Goal: Task Accomplishment & Management: Use online tool/utility

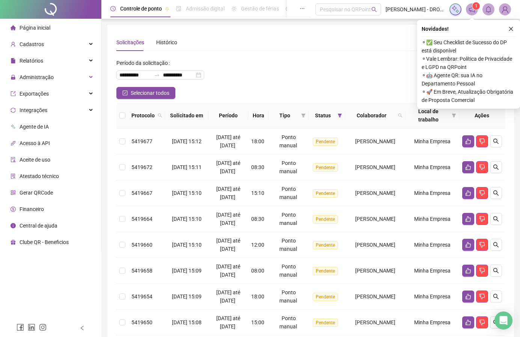
click at [294, 74] on div "**********" at bounding box center [310, 72] width 389 height 30
click at [513, 29] on icon "close" at bounding box center [510, 28] width 5 height 5
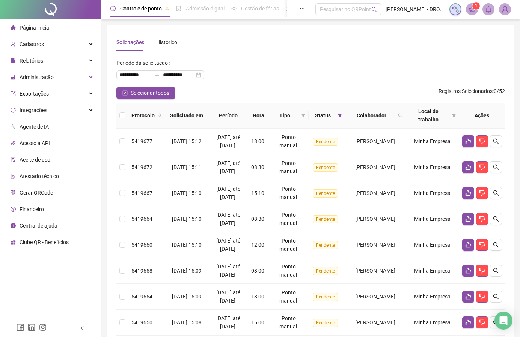
drag, startPoint x: 464, startPoint y: 7, endPoint x: 470, endPoint y: 12, distance: 8.6
click at [466, 10] on div "1" at bounding box center [480, 9] width 62 height 12
click at [473, 12] on icon "notification" at bounding box center [472, 9] width 7 height 7
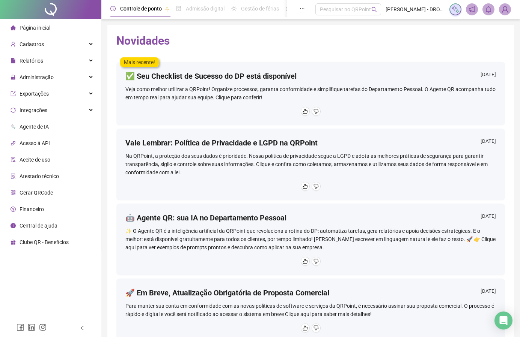
click at [49, 5] on div at bounding box center [50, 9] width 101 height 19
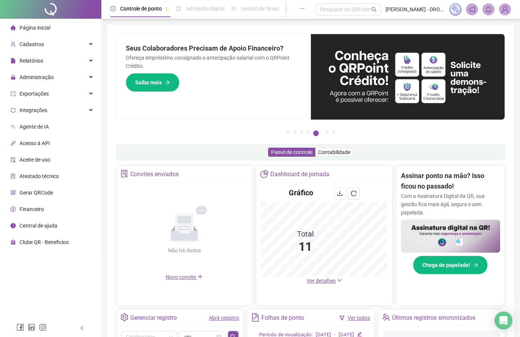
click at [38, 177] on span "Atestado técnico" at bounding box center [39, 176] width 39 height 6
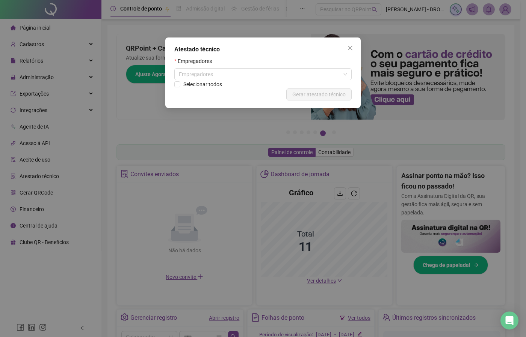
click at [278, 81] on div "Selecionar todos" at bounding box center [262, 84] width 177 height 8
click at [247, 78] on div "Empregadores" at bounding box center [262, 74] width 177 height 12
click at [351, 47] on icon "close" at bounding box center [350, 48] width 5 height 5
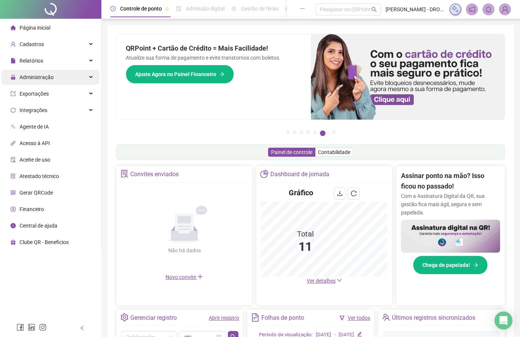
click at [43, 81] on span "Administração" at bounding box center [32, 77] width 43 height 15
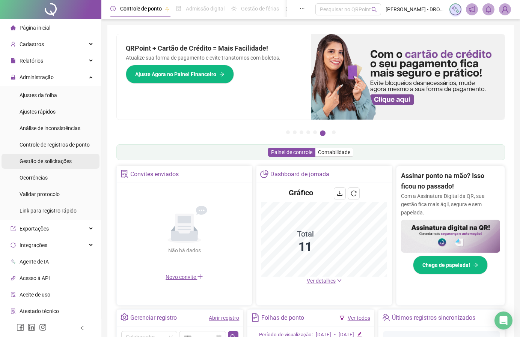
click at [46, 160] on span "Gestão de solicitações" at bounding box center [46, 161] width 52 height 6
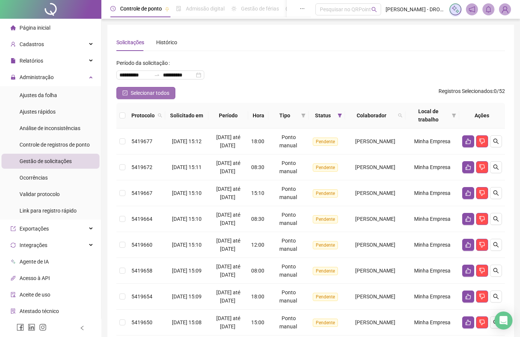
click at [160, 93] on span "Selecionar todos" at bounding box center [150, 93] width 39 height 8
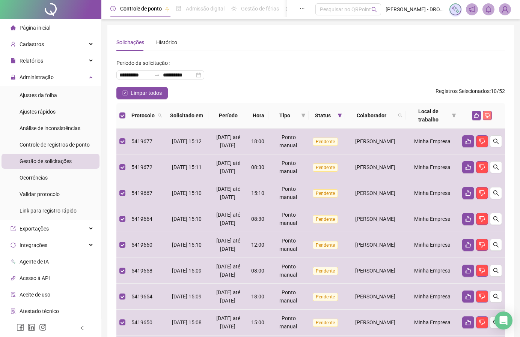
click at [488, 116] on icon "dislike" at bounding box center [487, 115] width 5 height 5
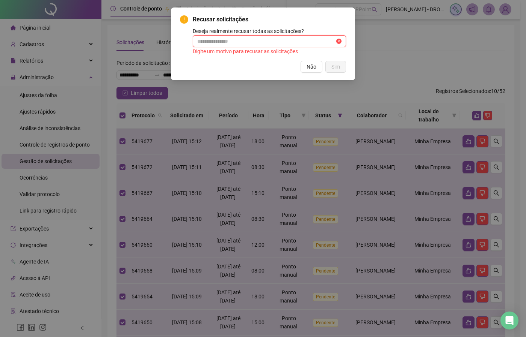
click at [232, 42] on input "text" at bounding box center [265, 41] width 137 height 8
click at [281, 43] on input "text" at bounding box center [265, 41] width 137 height 8
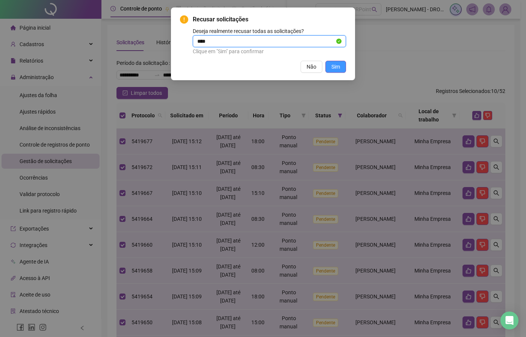
type input "***"
click at [337, 69] on span "Sim" at bounding box center [335, 67] width 9 height 8
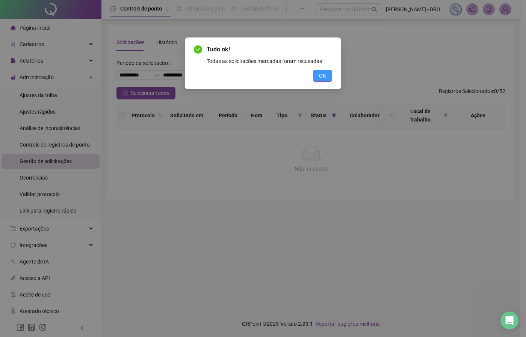
click at [321, 74] on span "OK" at bounding box center [322, 76] width 7 height 8
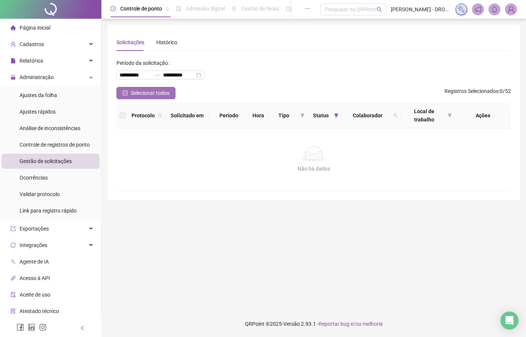
click at [142, 95] on span "Selecionar todos" at bounding box center [150, 93] width 39 height 8
click at [56, 95] on span "Ajustes da folha" at bounding box center [39, 95] width 38 height 6
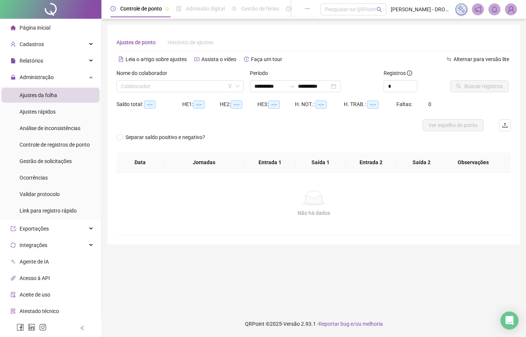
type input "**********"
click at [155, 89] on input "search" at bounding box center [176, 86] width 111 height 11
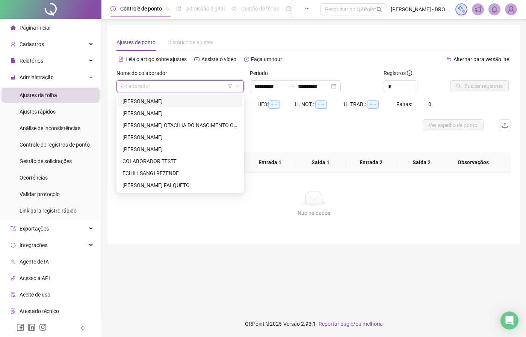
click at [160, 102] on div "[PERSON_NAME]" at bounding box center [179, 101] width 115 height 8
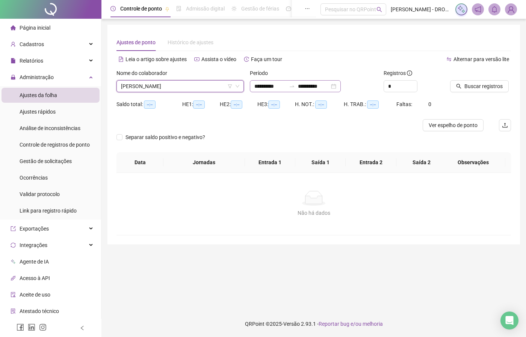
click at [340, 87] on div "**********" at bounding box center [295, 86] width 91 height 12
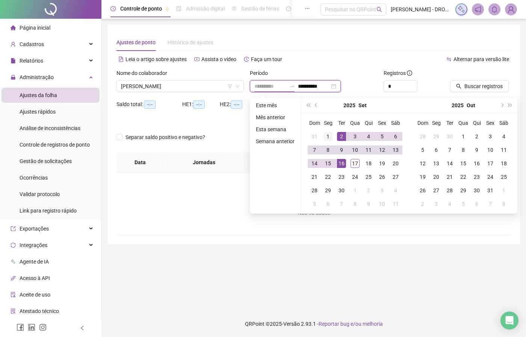
type input "**********"
click at [329, 135] on div "1" at bounding box center [327, 136] width 9 height 9
type input "**********"
click at [339, 164] on div "16" at bounding box center [341, 163] width 9 height 9
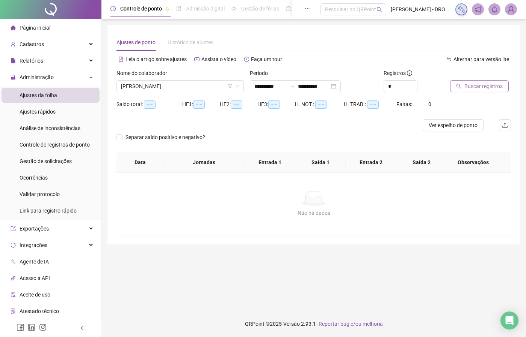
click at [475, 83] on span "Buscar registros" at bounding box center [483, 86] width 38 height 8
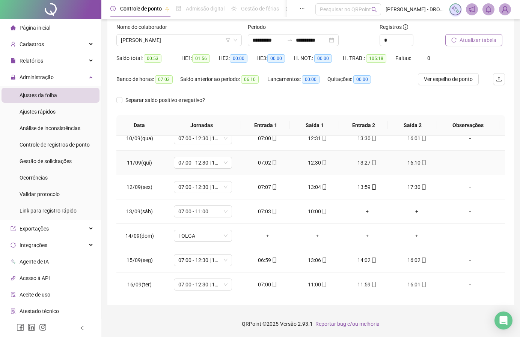
scroll to position [230, 0]
click at [161, 38] on span "[PERSON_NAME]" at bounding box center [179, 40] width 116 height 11
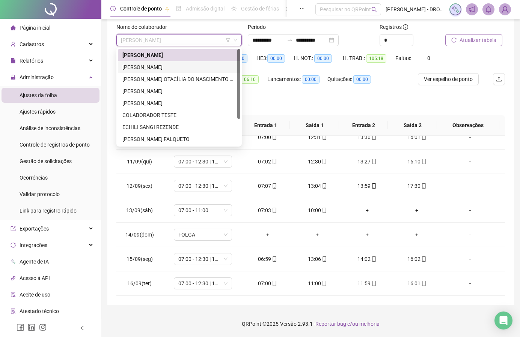
click at [162, 64] on div "[PERSON_NAME]" at bounding box center [178, 67] width 113 height 8
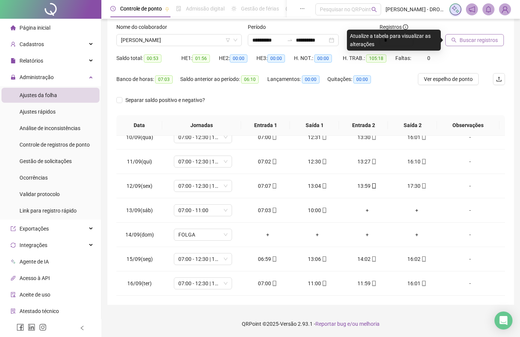
click at [464, 35] on button "Buscar registros" at bounding box center [474, 40] width 59 height 12
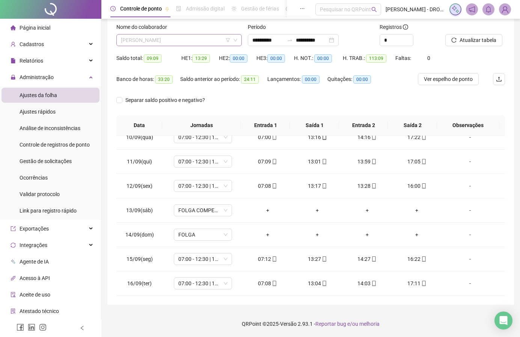
click at [163, 39] on span "[PERSON_NAME]" at bounding box center [179, 40] width 116 height 11
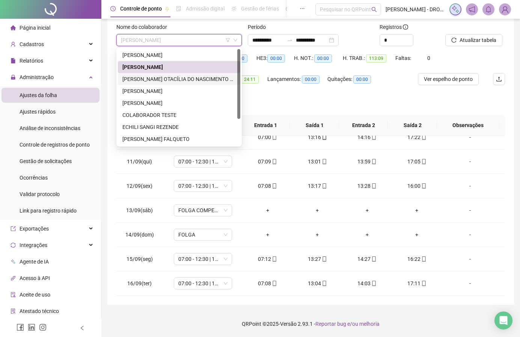
click at [152, 78] on div "[PERSON_NAME] OTACÍLIA DO NASCIMENTO OLIVEIR" at bounding box center [178, 79] width 113 height 8
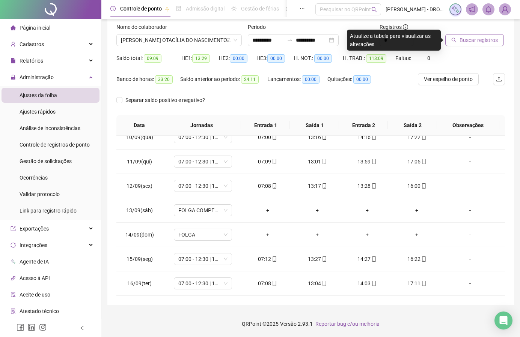
click at [461, 37] on span "Buscar registros" at bounding box center [479, 40] width 38 height 8
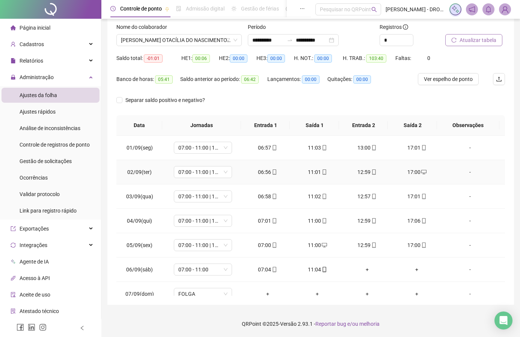
scroll to position [9, 0]
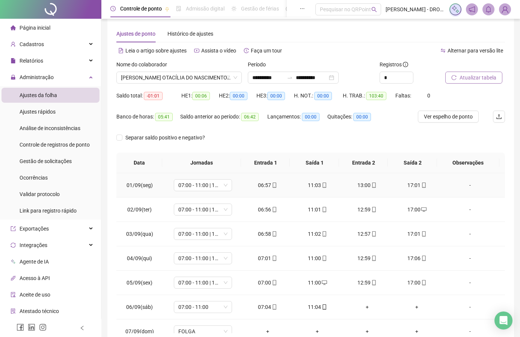
drag, startPoint x: 143, startPoint y: 177, endPoint x: 113, endPoint y: 143, distance: 45.7
click at [113, 143] on div "**********" at bounding box center [310, 179] width 407 height 327
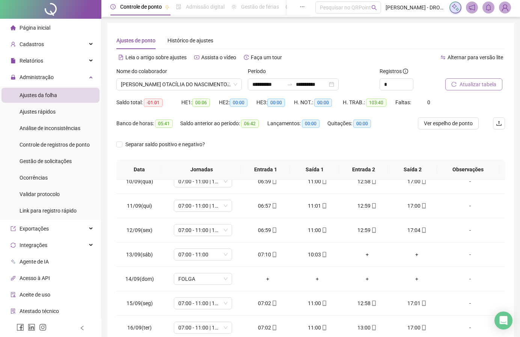
scroll to position [0, 0]
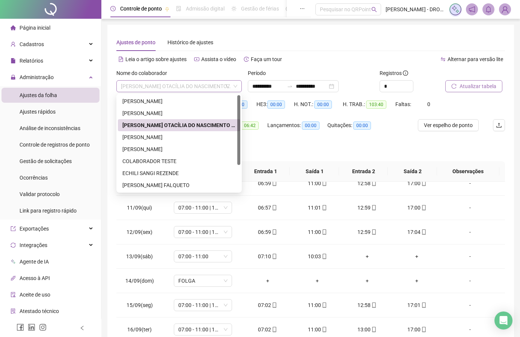
click at [170, 85] on span "[PERSON_NAME] OTACÍLIA DO NASCIMENTO OLIVEIR" at bounding box center [179, 86] width 116 height 11
click at [167, 135] on div "[PERSON_NAME]" at bounding box center [178, 137] width 113 height 8
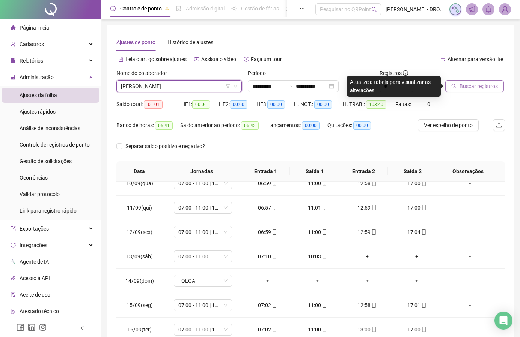
click at [471, 88] on span "Buscar registros" at bounding box center [479, 86] width 38 height 8
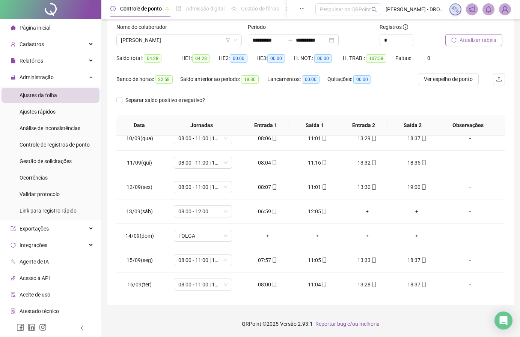
scroll to position [230, 0]
click at [209, 40] on span "[PERSON_NAME]" at bounding box center [179, 40] width 116 height 11
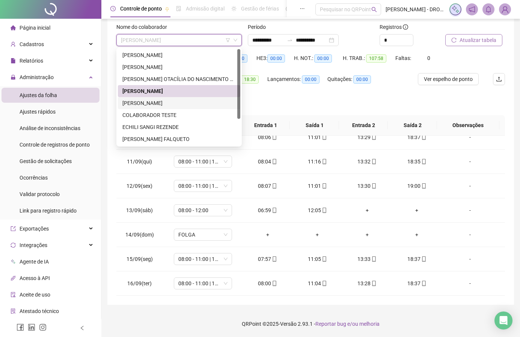
click at [156, 104] on div "[PERSON_NAME]" at bounding box center [178, 103] width 113 height 8
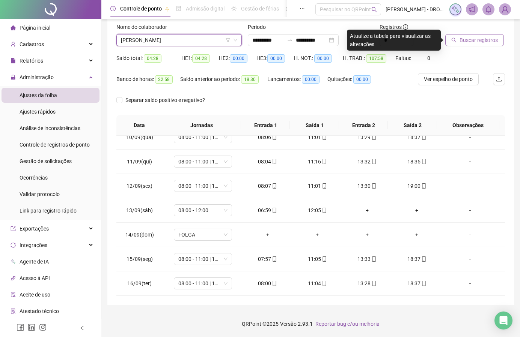
click at [468, 38] on span "Buscar registros" at bounding box center [479, 40] width 38 height 8
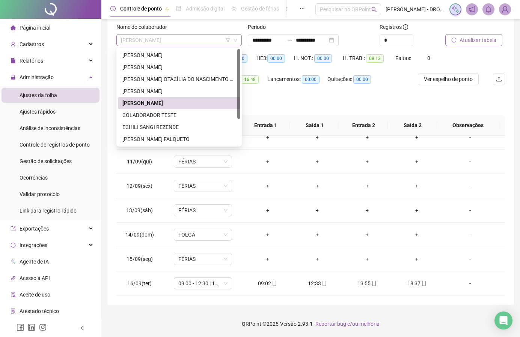
click at [200, 45] on span "[PERSON_NAME]" at bounding box center [179, 40] width 116 height 11
click at [151, 130] on div "ECHILI SANGI REZENDE" at bounding box center [178, 127] width 113 height 8
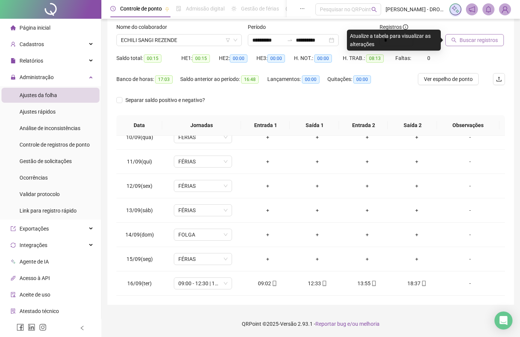
click at [470, 42] on span "Buscar registros" at bounding box center [479, 40] width 38 height 8
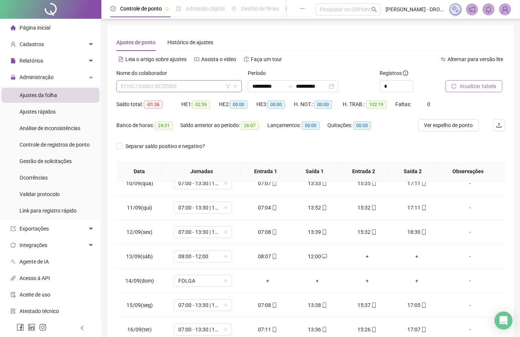
click at [192, 87] on span "ECHILI SANGI REZENDE" at bounding box center [179, 86] width 116 height 11
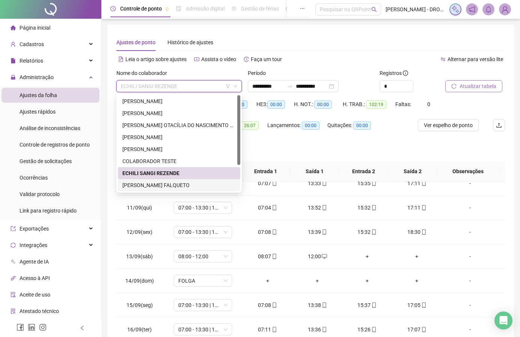
click at [157, 184] on div "[PERSON_NAME] FALQUETO" at bounding box center [178, 185] width 113 height 8
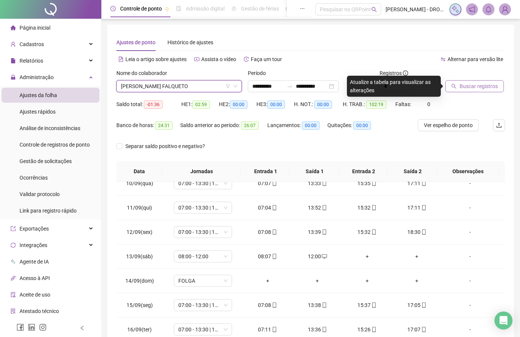
click at [453, 86] on icon "search" at bounding box center [453, 86] width 5 height 5
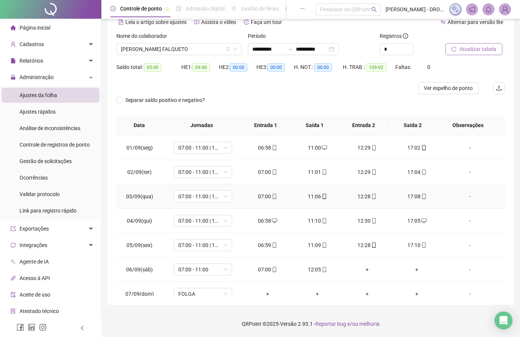
scroll to position [0, 0]
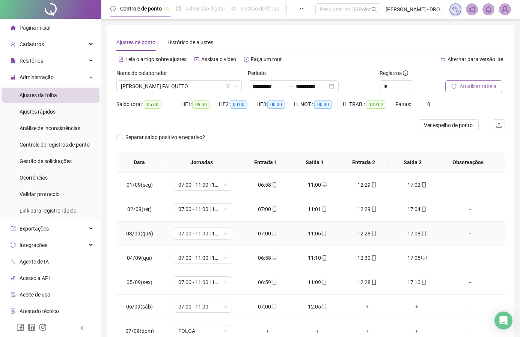
drag, startPoint x: 117, startPoint y: 196, endPoint x: 118, endPoint y: 227, distance: 31.2
click at [118, 227] on td "03/09(qua)" at bounding box center [139, 234] width 46 height 24
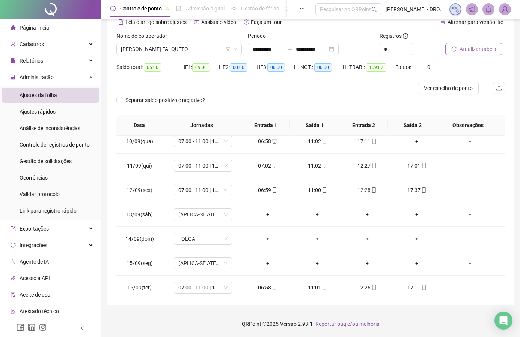
scroll to position [230, 0]
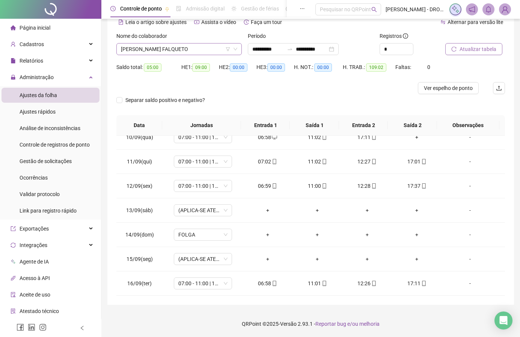
click at [205, 50] on span "[PERSON_NAME] FALQUETO" at bounding box center [179, 49] width 116 height 11
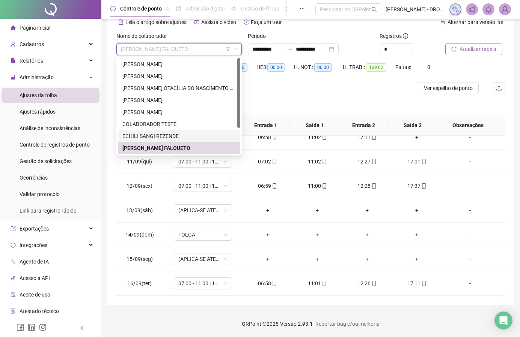
scroll to position [36, 0]
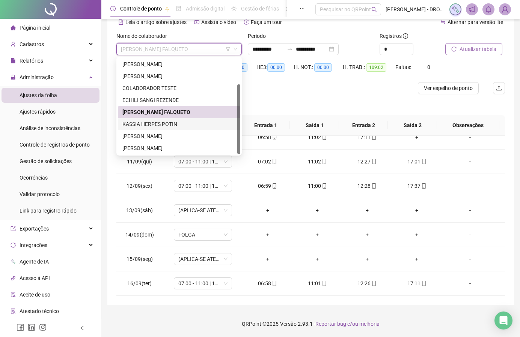
click at [177, 126] on div "KASSIA HERPES POTIN" at bounding box center [178, 124] width 113 height 8
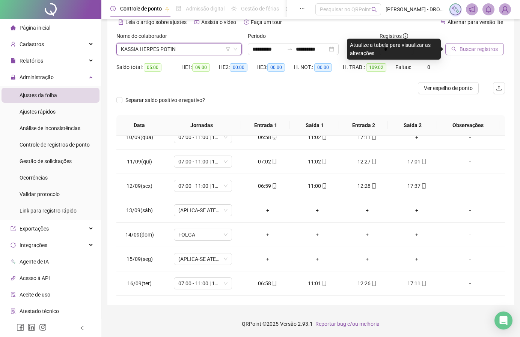
click at [468, 50] on span "Buscar registros" at bounding box center [479, 49] width 38 height 8
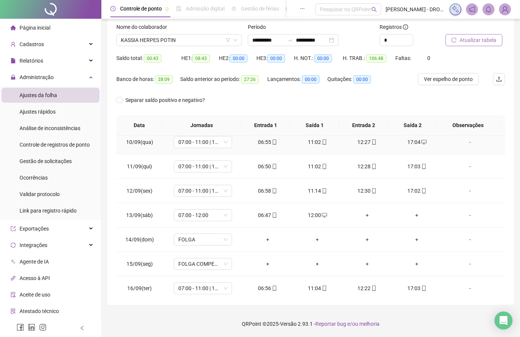
scroll to position [230, 0]
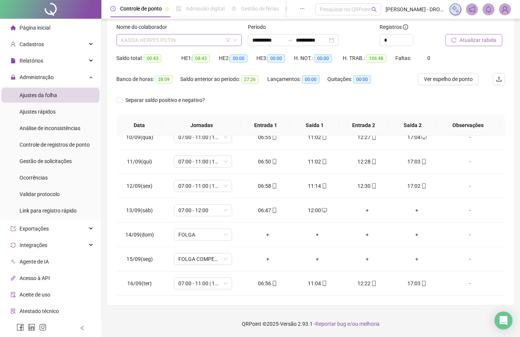
click at [155, 40] on span "KASSIA HERPES POTIN" at bounding box center [179, 40] width 116 height 11
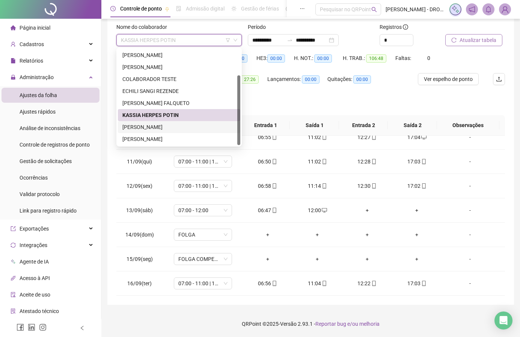
click at [165, 129] on div "[PERSON_NAME]" at bounding box center [178, 127] width 113 height 8
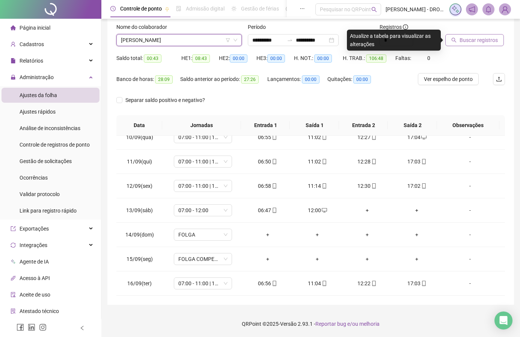
click at [487, 40] on span "Buscar registros" at bounding box center [479, 40] width 38 height 8
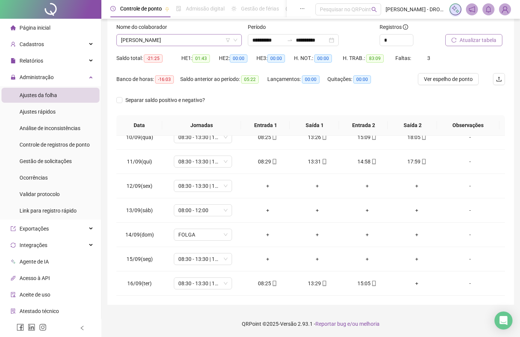
click at [170, 39] on span "[PERSON_NAME]" at bounding box center [179, 40] width 116 height 11
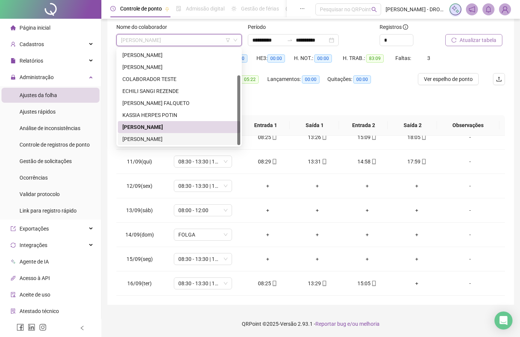
click at [152, 139] on div "[PERSON_NAME]" at bounding box center [178, 139] width 113 height 8
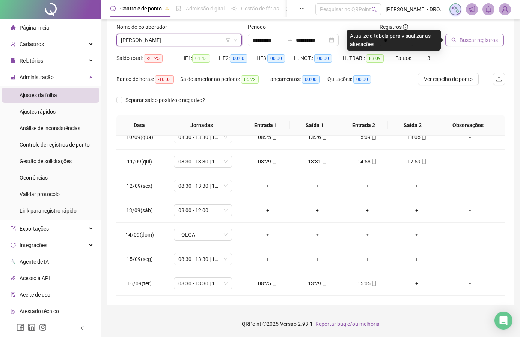
click at [458, 38] on button "Buscar registros" at bounding box center [474, 40] width 59 height 12
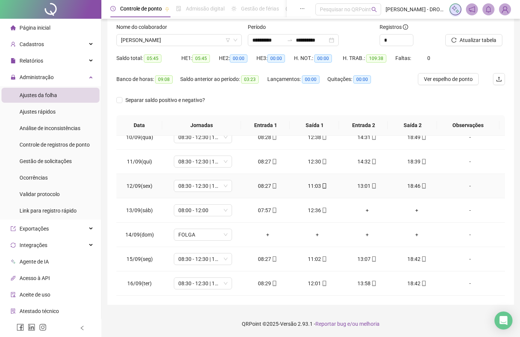
click at [119, 181] on td "12/09(sex)" at bounding box center [139, 186] width 46 height 24
click at [44, 12] on div at bounding box center [50, 9] width 101 height 19
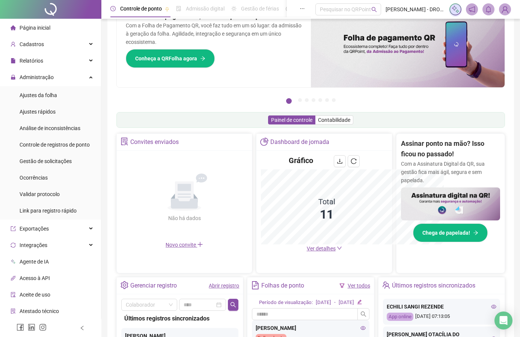
scroll to position [46, 0]
